Goal: Transaction & Acquisition: Obtain resource

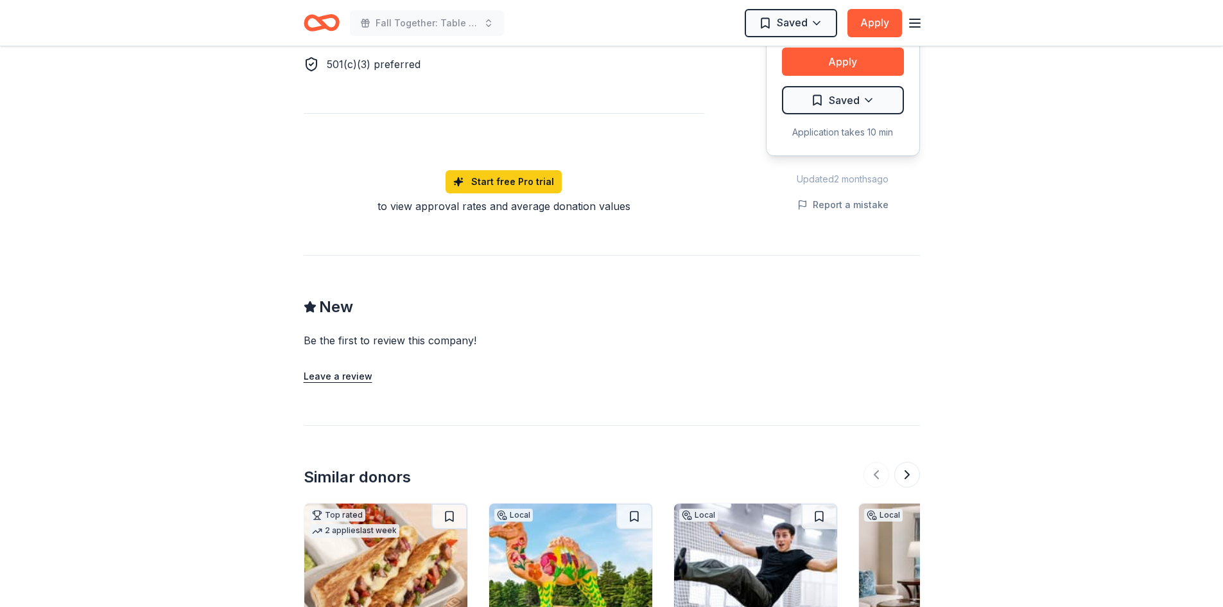
scroll to position [1027, 0]
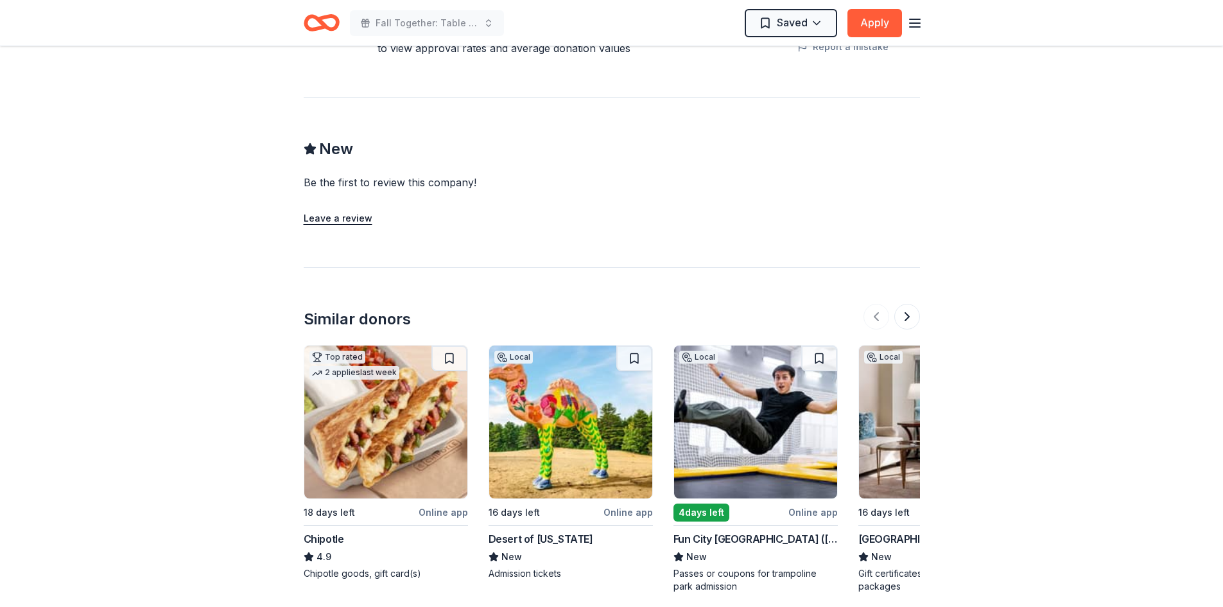
click at [326, 533] on div "Chipotle" at bounding box center [324, 538] width 40 height 15
click at [372, 474] on img at bounding box center [385, 421] width 163 height 153
click at [906, 311] on button at bounding box center [907, 317] width 26 height 26
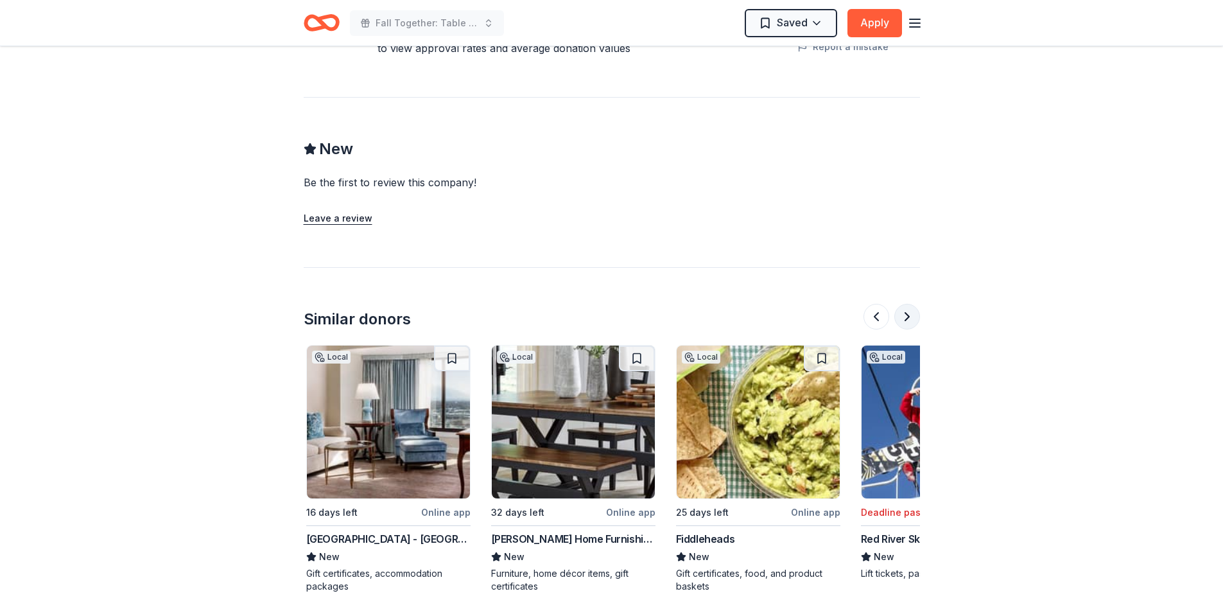
scroll to position [0, 555]
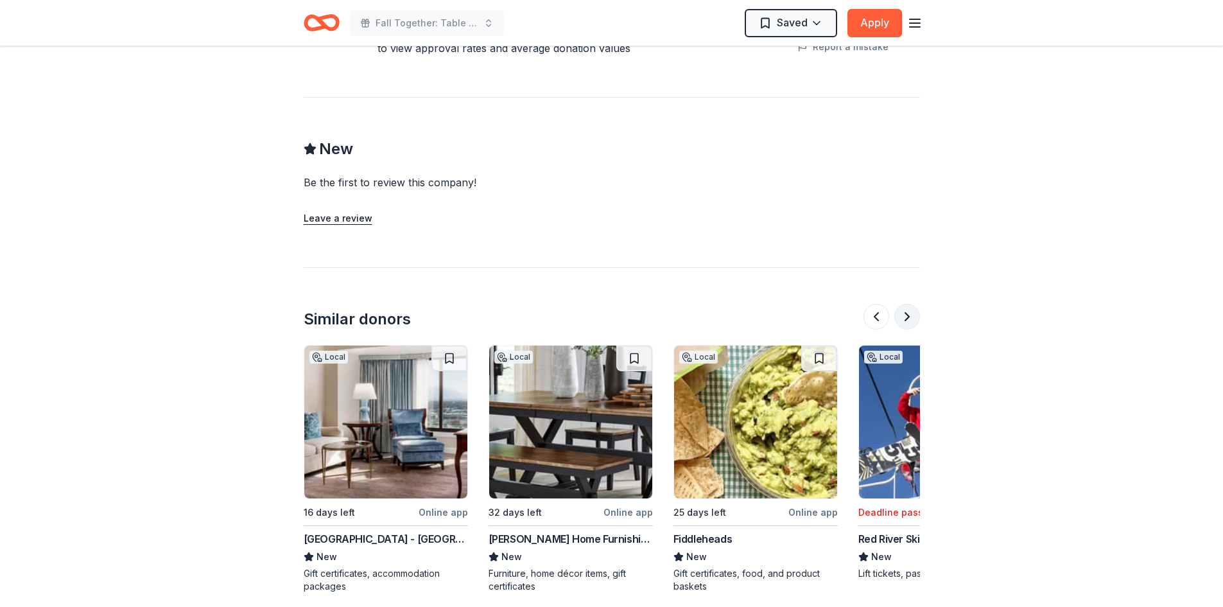
click at [905, 311] on button at bounding box center [907, 317] width 26 height 26
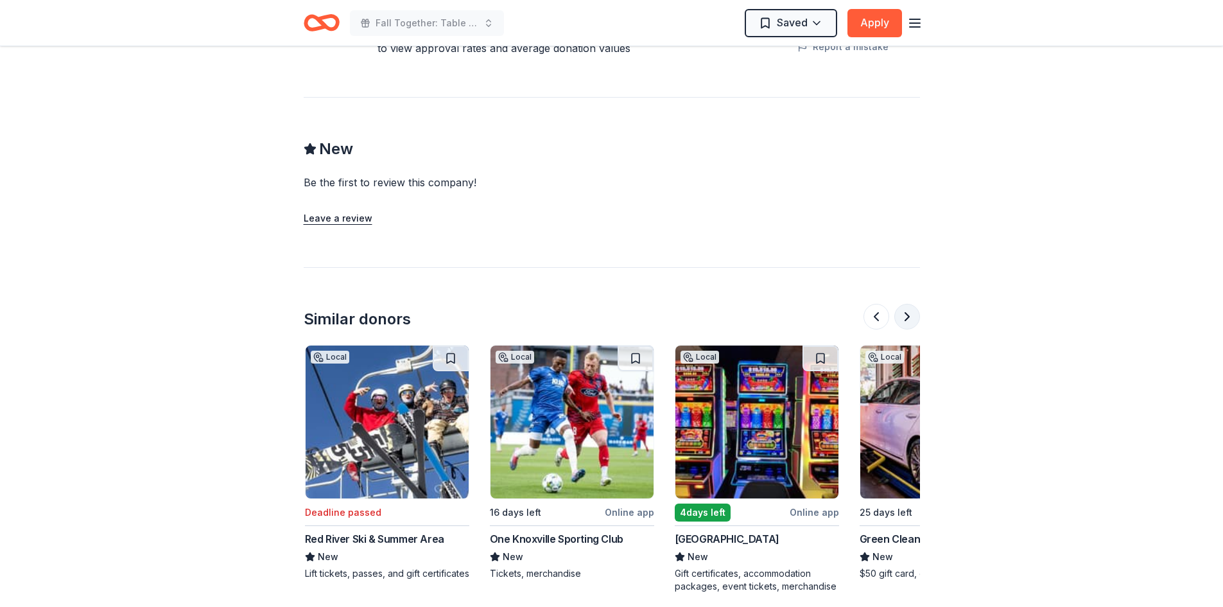
scroll to position [0, 1109]
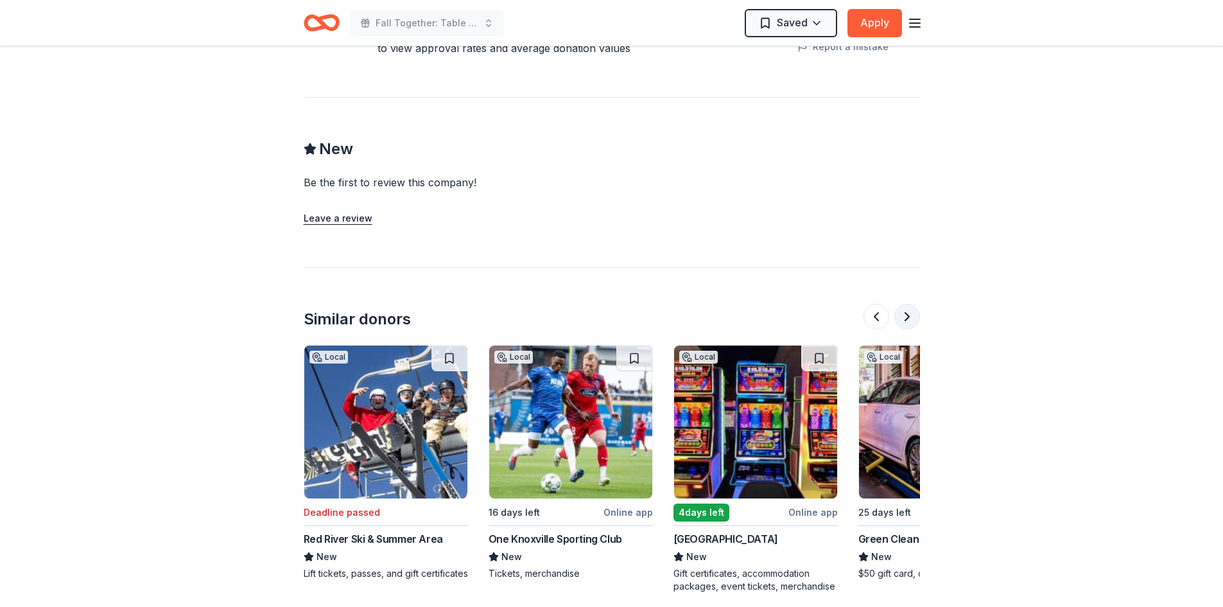
click at [905, 311] on button at bounding box center [907, 317] width 26 height 26
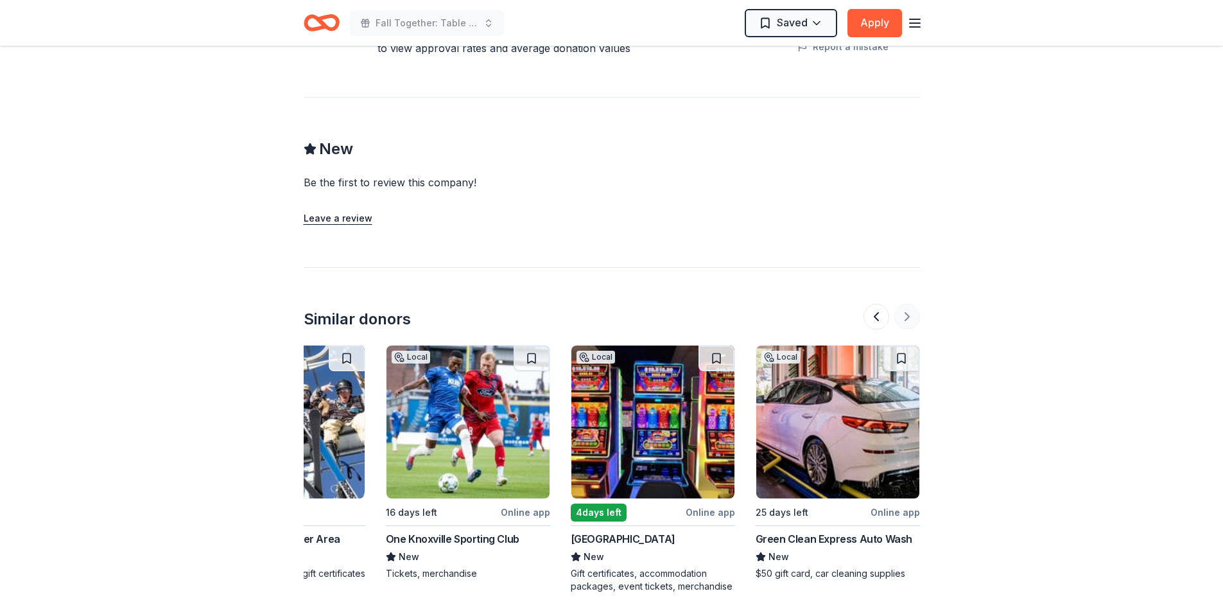
click at [905, 311] on div at bounding box center [891, 317] width 56 height 26
click at [876, 316] on button at bounding box center [876, 317] width 26 height 26
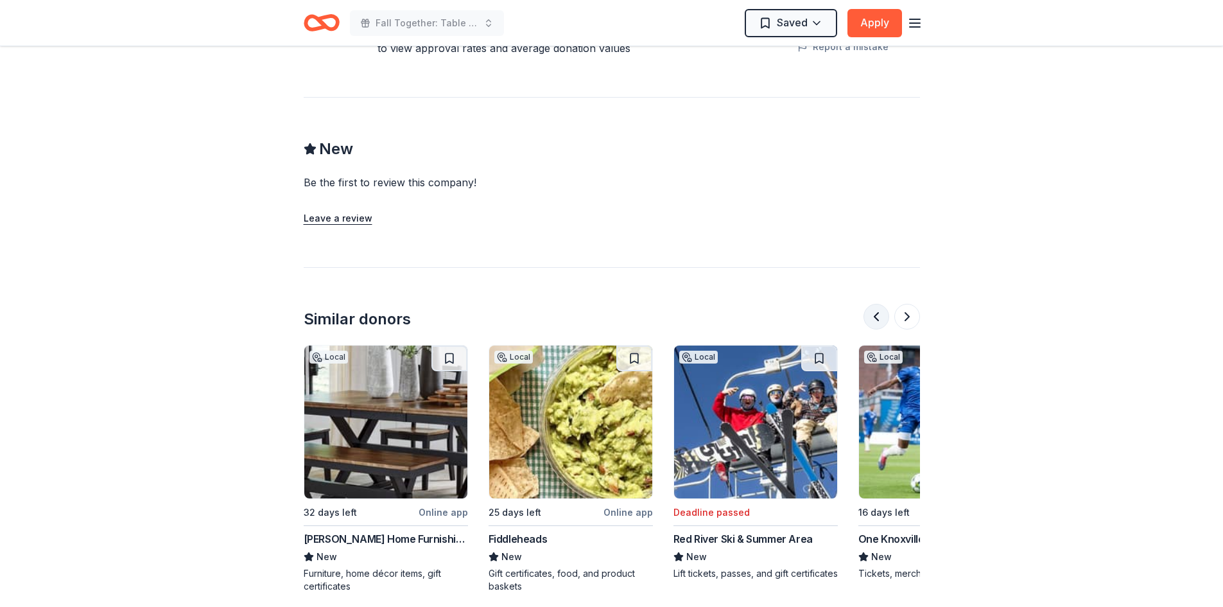
click at [876, 316] on button at bounding box center [876, 317] width 26 height 26
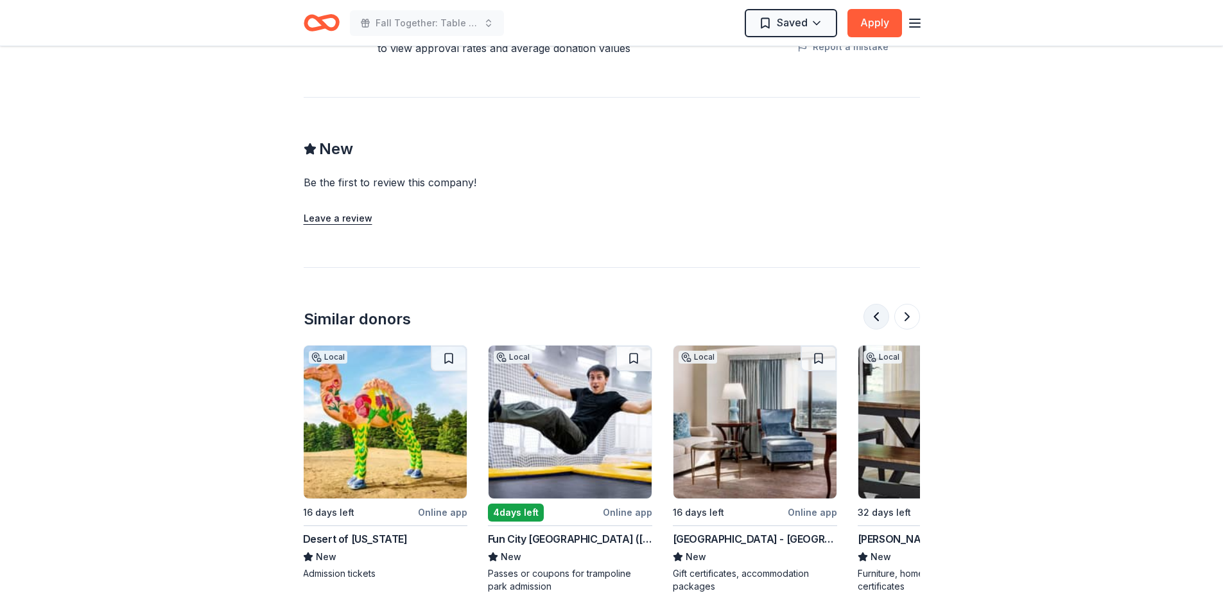
scroll to position [0, 185]
click at [876, 316] on button at bounding box center [876, 317] width 26 height 26
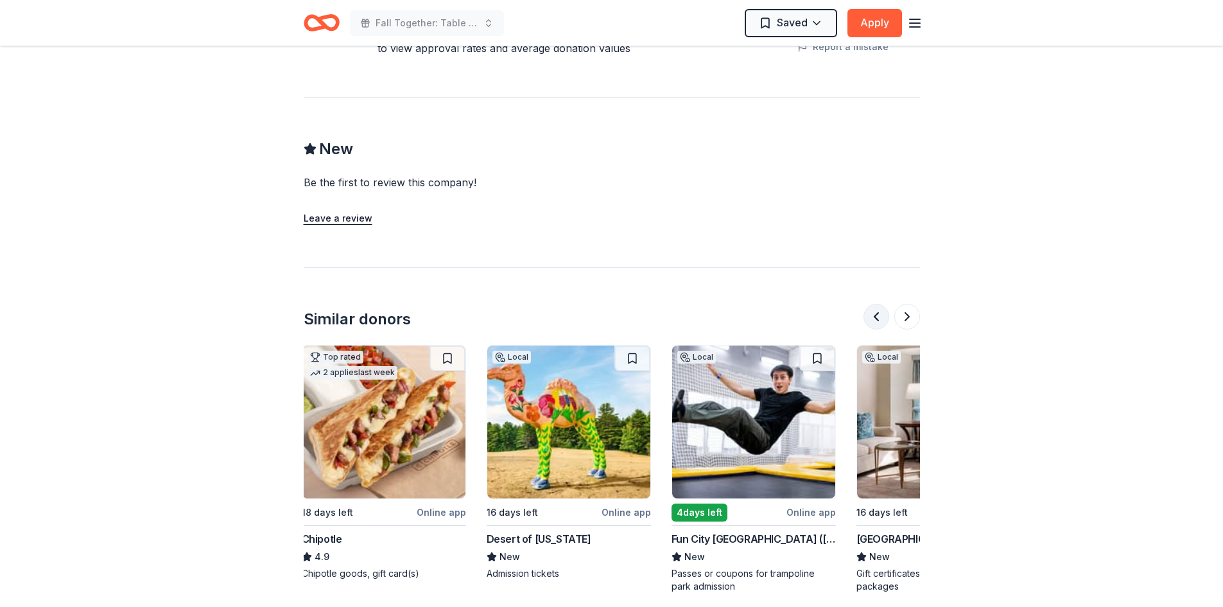
scroll to position [0, 0]
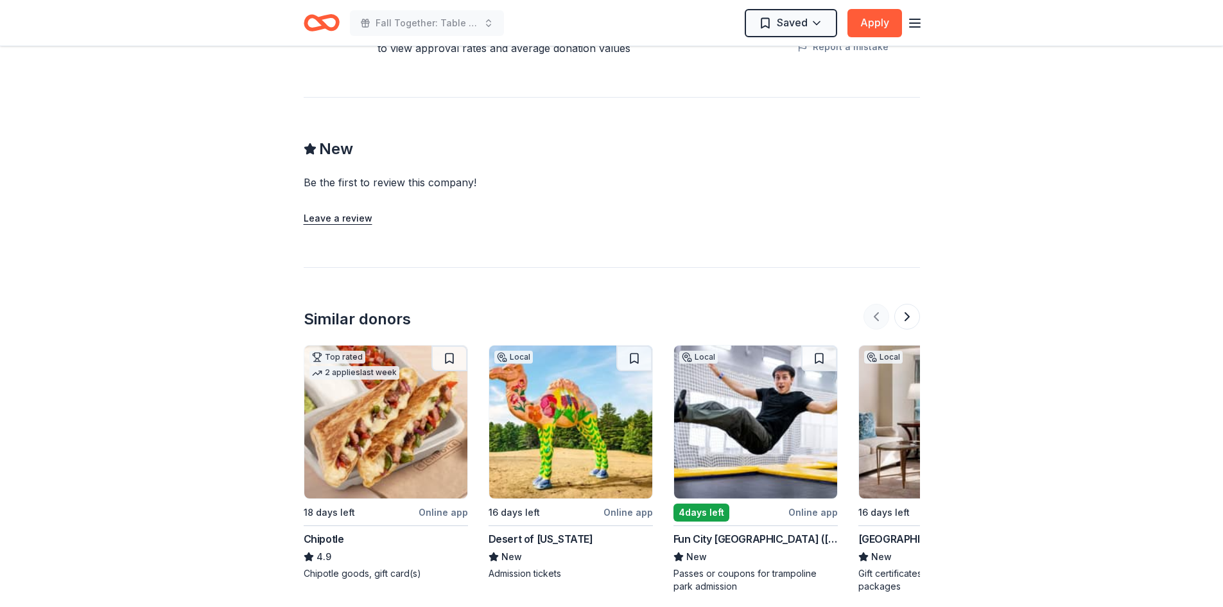
click at [876, 316] on div at bounding box center [891, 317] width 56 height 26
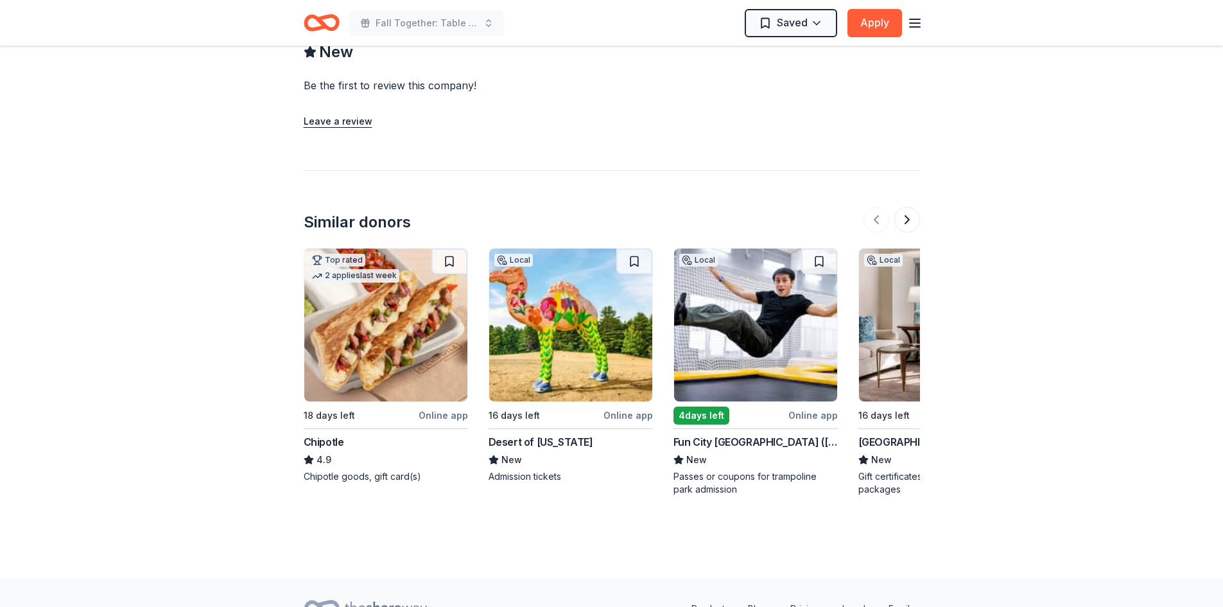
scroll to position [1123, 0]
click at [910, 220] on button at bounding box center [907, 220] width 26 height 26
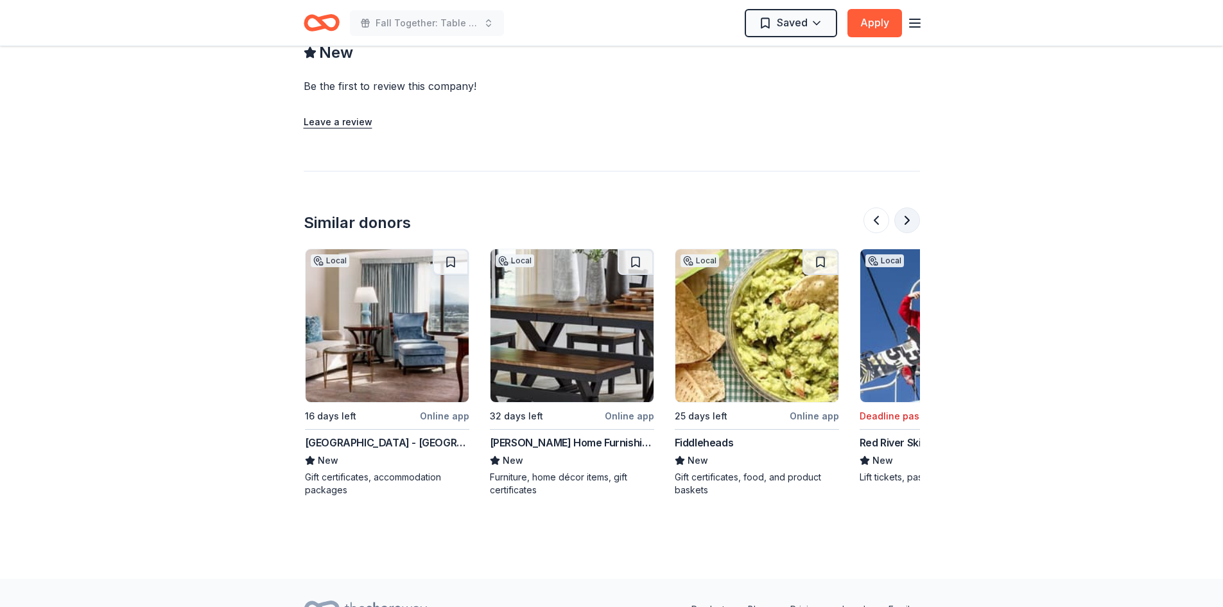
scroll to position [0, 555]
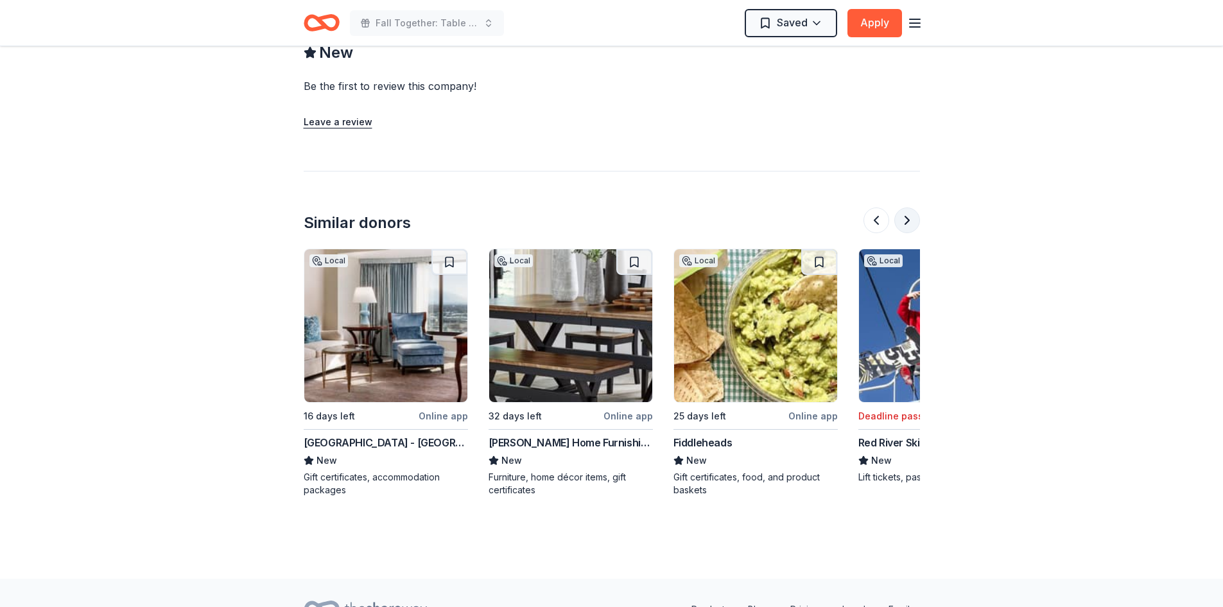
click at [910, 220] on button at bounding box center [907, 220] width 26 height 26
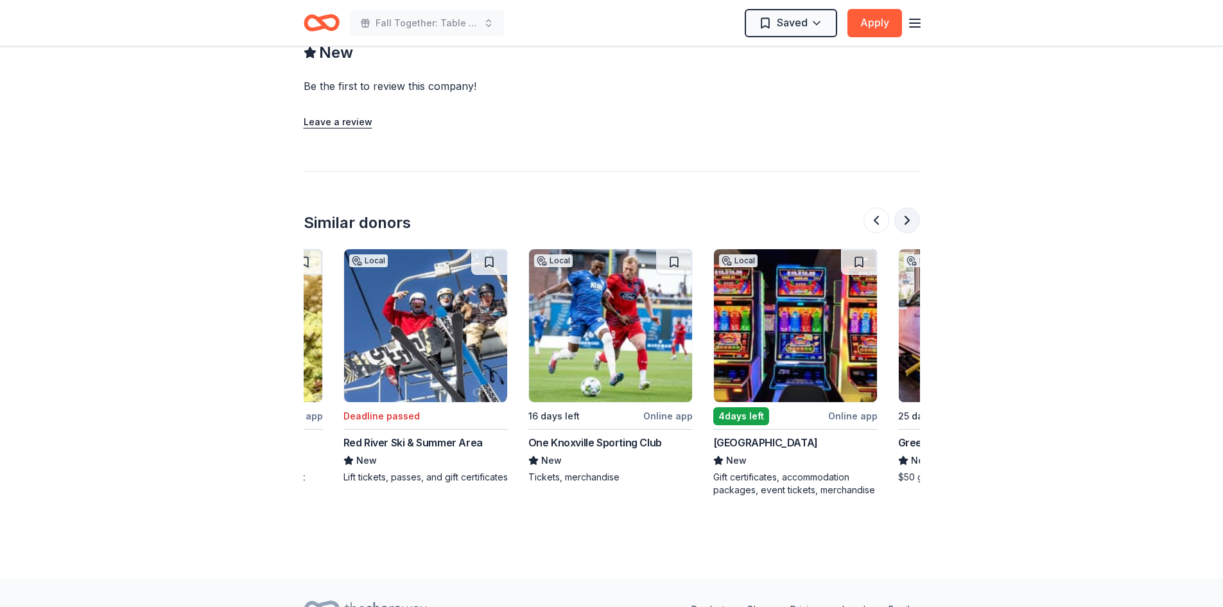
scroll to position [0, 1109]
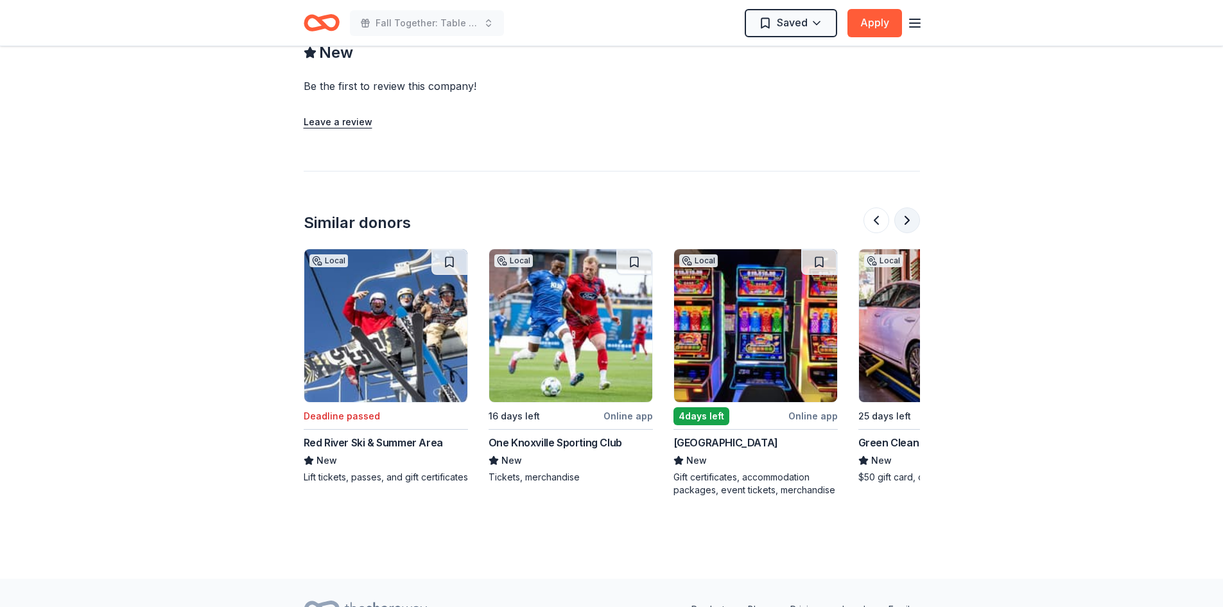
click at [908, 218] on button at bounding box center [907, 220] width 26 height 26
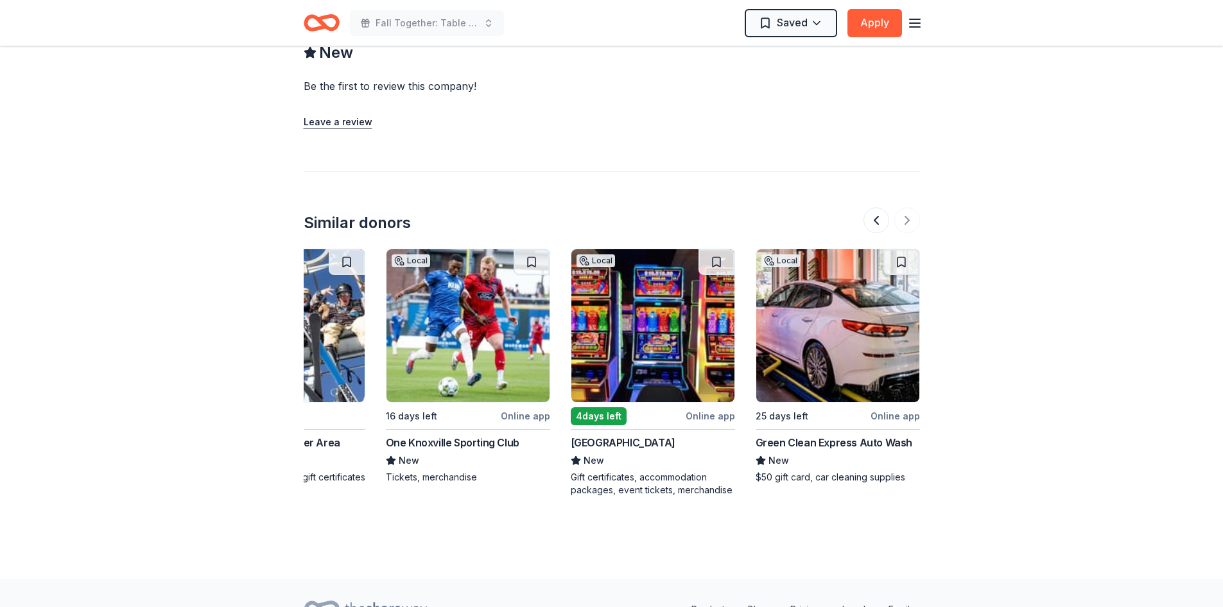
click at [896, 221] on div at bounding box center [891, 220] width 56 height 26
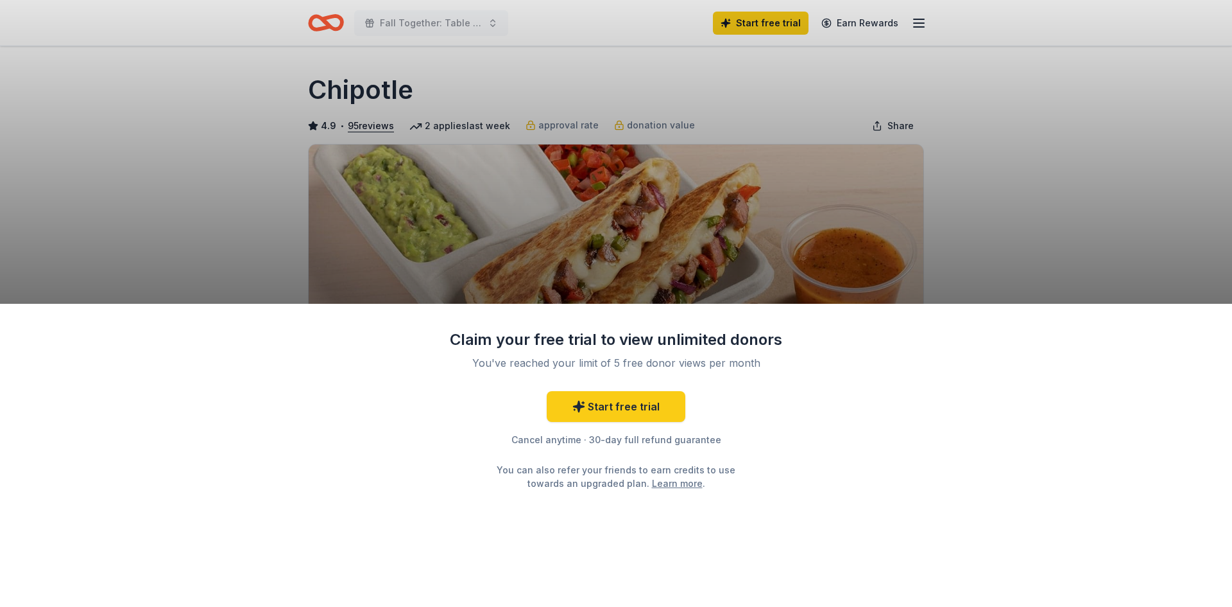
click at [1070, 231] on div "Claim your free trial to view unlimited donors You've reached your limit of 5 f…" at bounding box center [616, 303] width 1232 height 607
click at [288, 266] on div "Claim your free trial to view unlimited donors You've reached your limit of 5 f…" at bounding box center [616, 303] width 1232 height 607
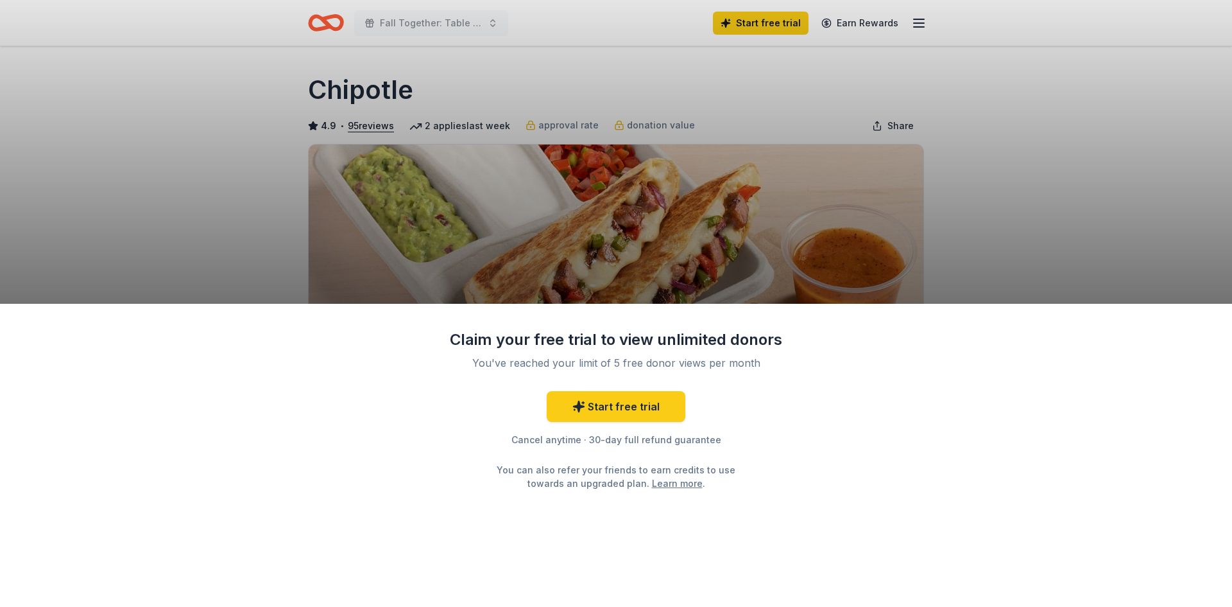
click at [280, 120] on div "Claim your free trial to view unlimited donors You've reached your limit of 5 f…" at bounding box center [616, 303] width 1232 height 607
click at [769, 247] on div "Claim your free trial to view unlimited donors You've reached your limit of 5 f…" at bounding box center [616, 303] width 1232 height 607
